Goal: Task Accomplishment & Management: Complete application form

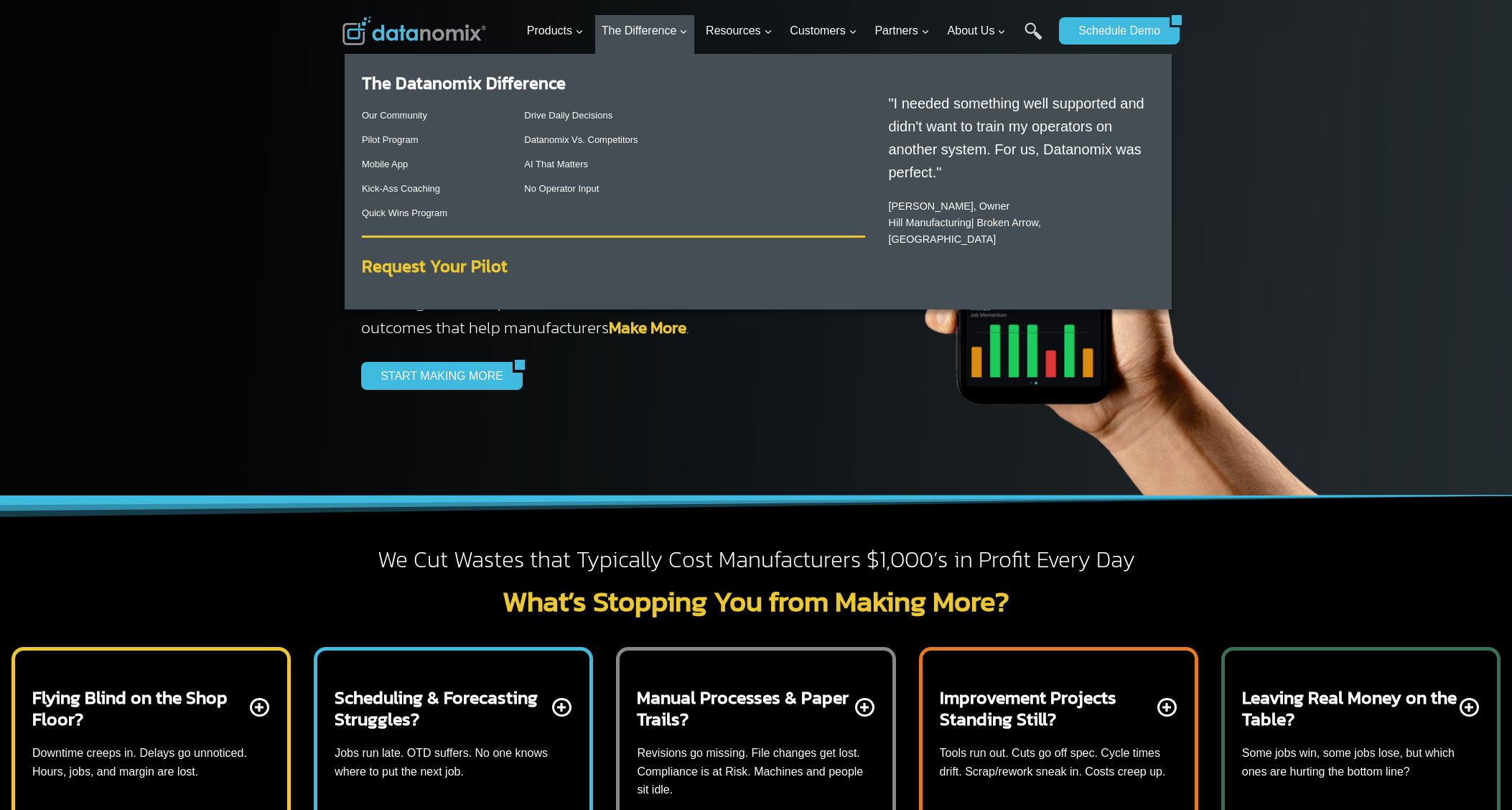
click at [446, 264] on strong "Request Your Pilot" at bounding box center [435, 265] width 146 height 25
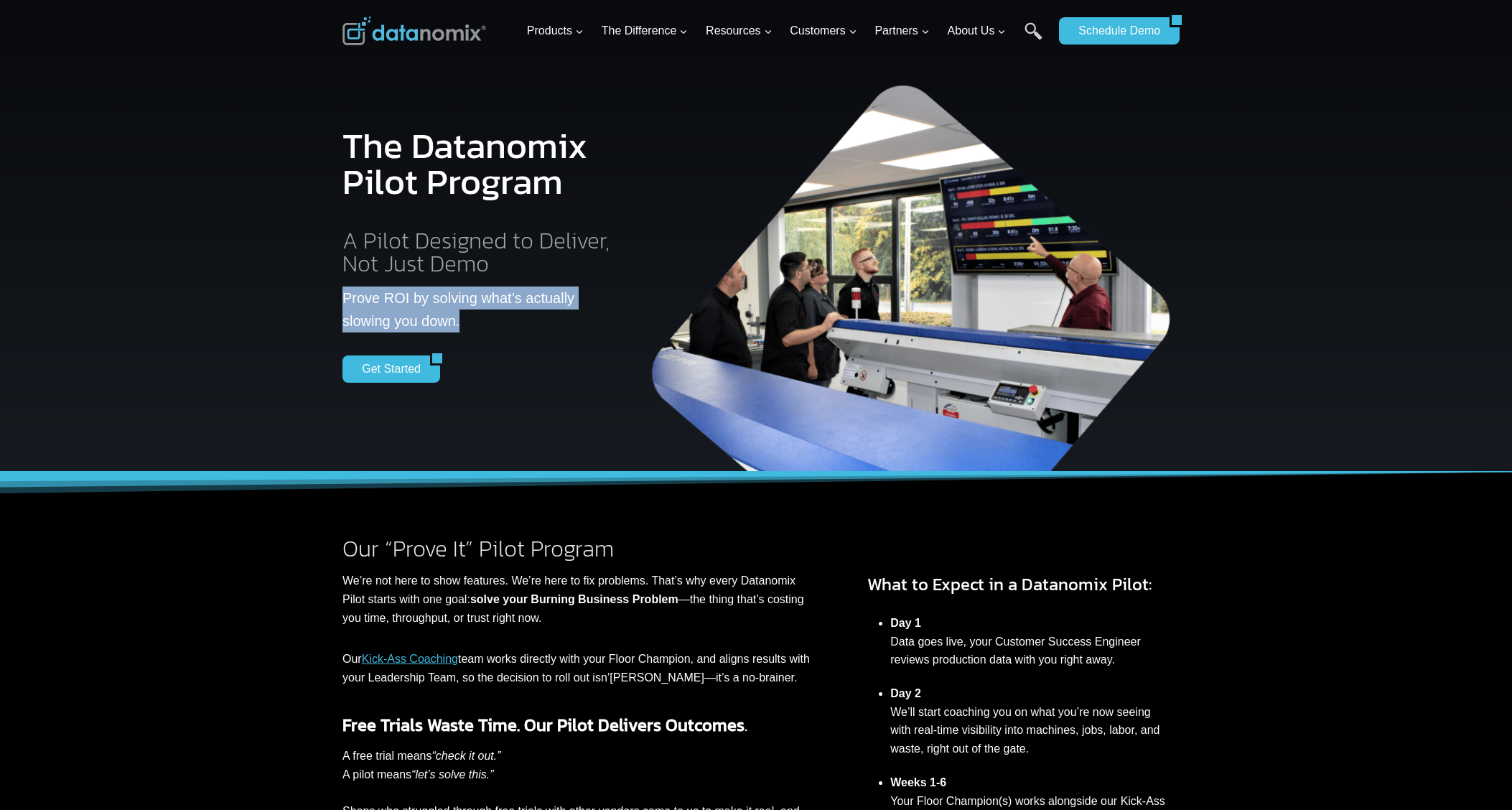
drag, startPoint x: 342, startPoint y: 298, endPoint x: 438, endPoint y: 327, distance: 100.3
click at [438, 327] on p "Prove ROI by solving what’s actually slowing you down." at bounding box center [482, 310] width 278 height 46
copy p "Prove ROI by solving what’s actually slowing you down."
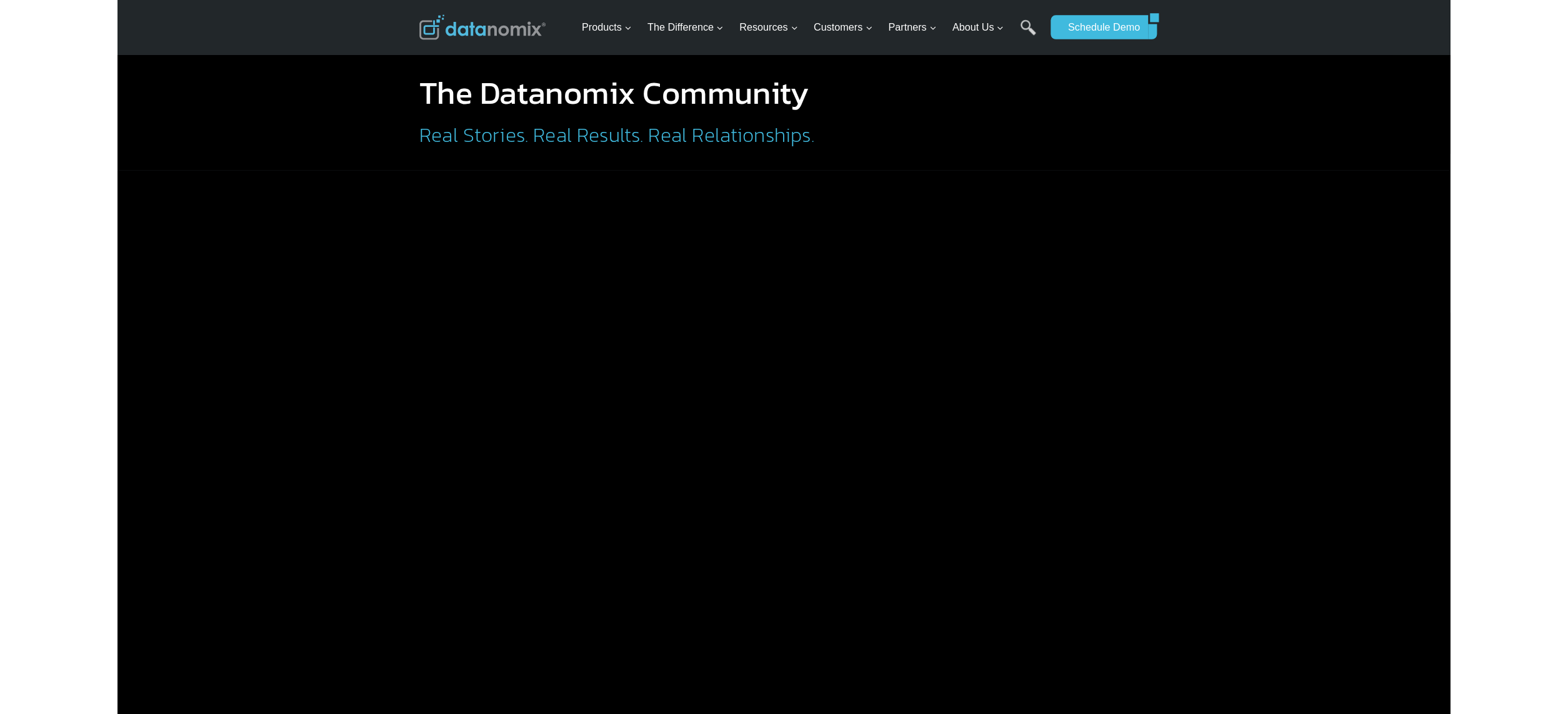
scroll to position [5, 0]
